Goal: Navigation & Orientation: Find specific page/section

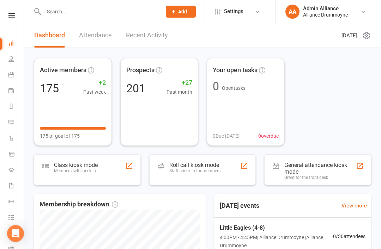
click at [14, 60] on link "People" at bounding box center [16, 60] width 16 height 16
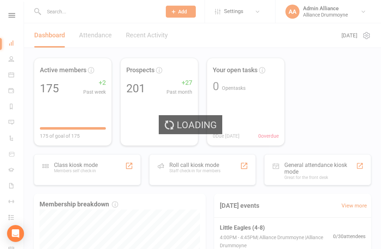
select select "100"
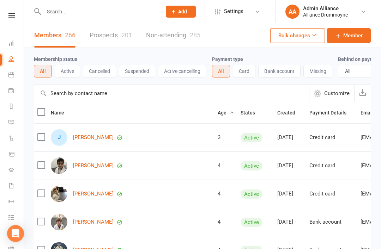
click at [66, 71] on button "Active" at bounding box center [67, 71] width 25 height 13
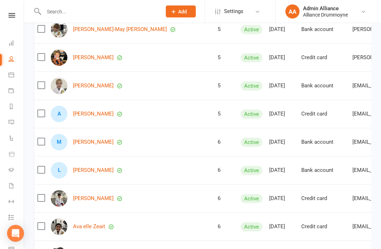
scroll to position [1068, 0]
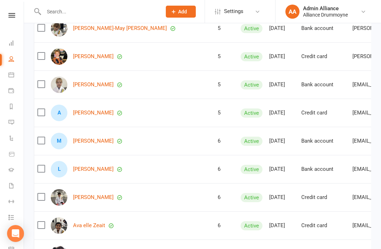
click at [12, 175] on link "Gradings" at bounding box center [16, 171] width 16 height 16
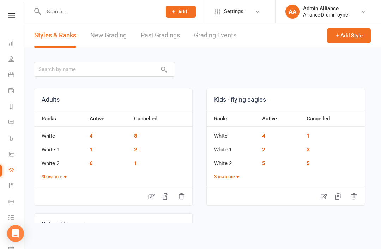
click at [14, 157] on icon at bounding box center [11, 154] width 6 height 6
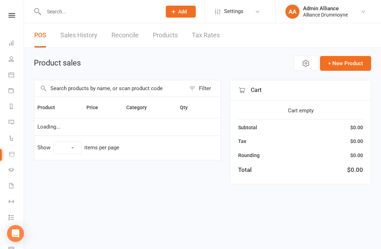
select select "10"
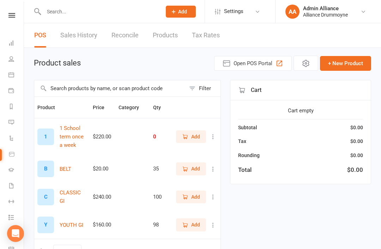
click at [68, 36] on link "Sales History" at bounding box center [78, 35] width 37 height 24
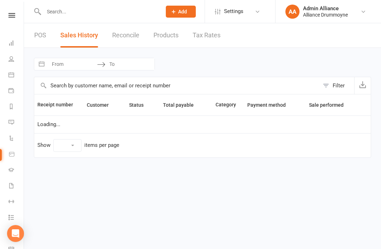
select select "25"
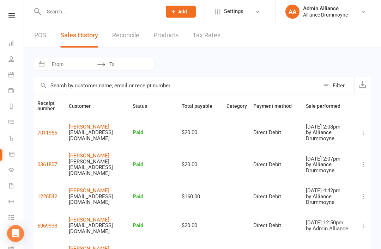
click at [13, 49] on link "Dashboard" at bounding box center [16, 44] width 16 height 16
